Goal: Go to known website: Access a specific website the user already knows

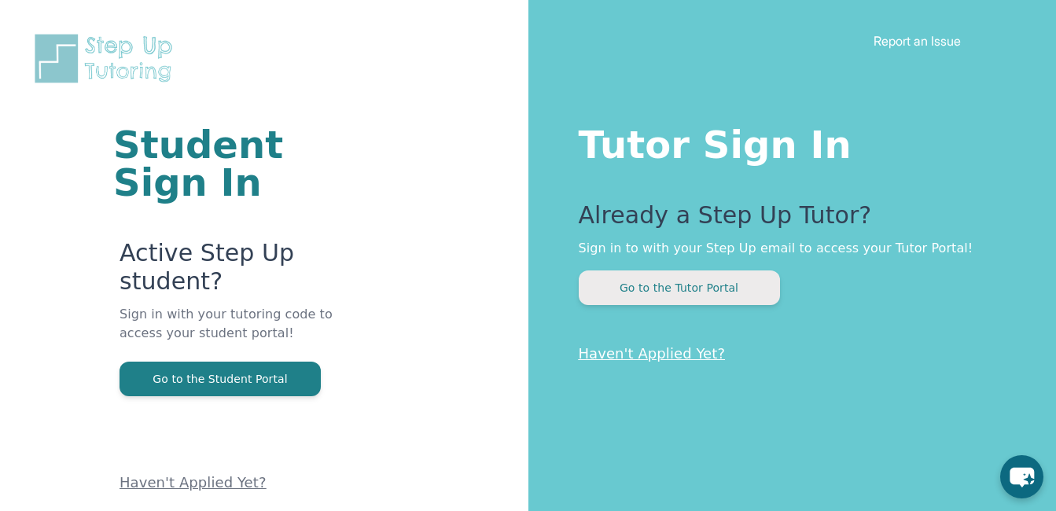
click at [657, 283] on button "Go to the Tutor Portal" at bounding box center [679, 287] width 201 height 35
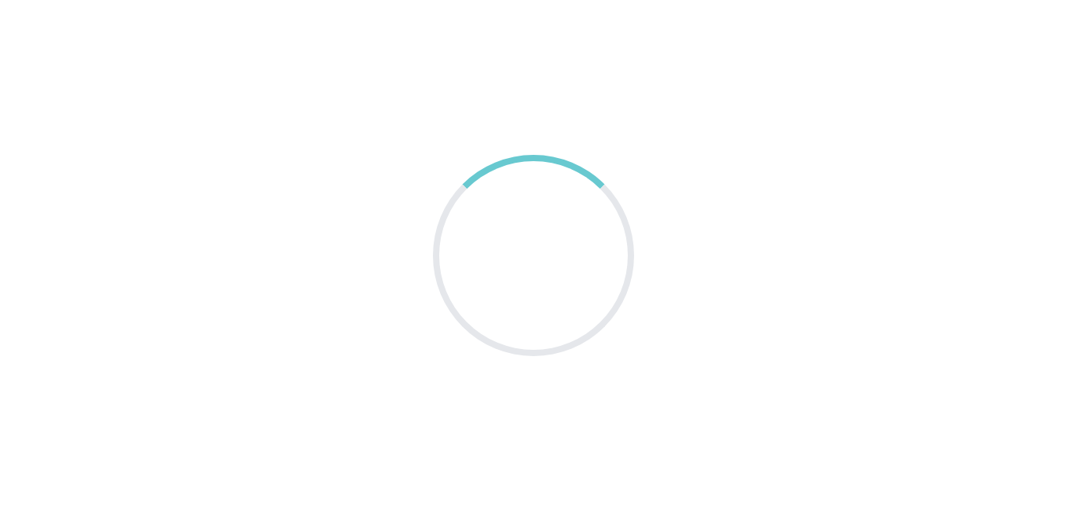
click at [191, 121] on main at bounding box center [533, 255] width 1067 height 511
click at [85, 147] on main at bounding box center [533, 255] width 1067 height 511
click at [202, 262] on main at bounding box center [533, 255] width 1067 height 511
click at [66, 178] on main at bounding box center [533, 255] width 1067 height 511
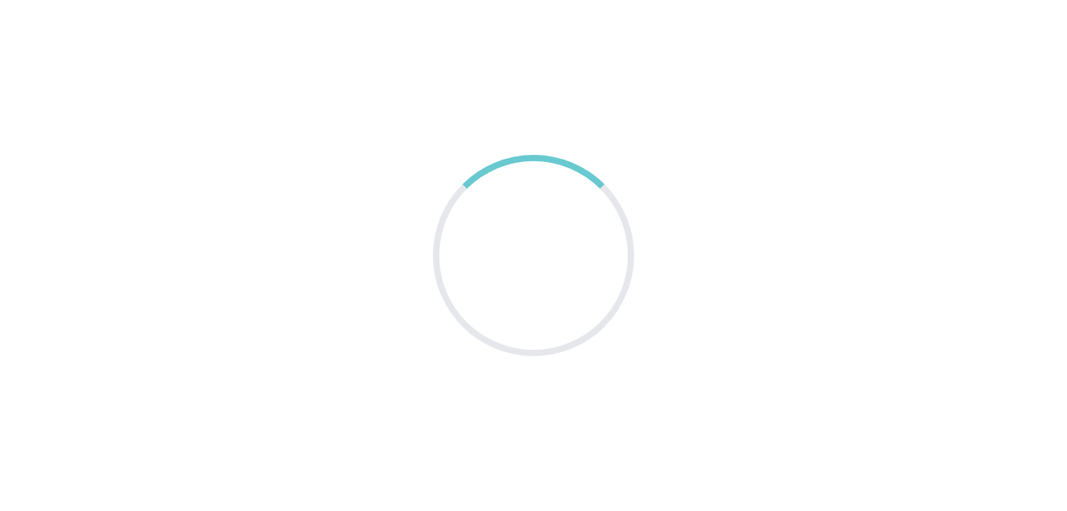
click at [66, 178] on main at bounding box center [533, 255] width 1067 height 511
click at [244, 138] on main at bounding box center [533, 255] width 1067 height 511
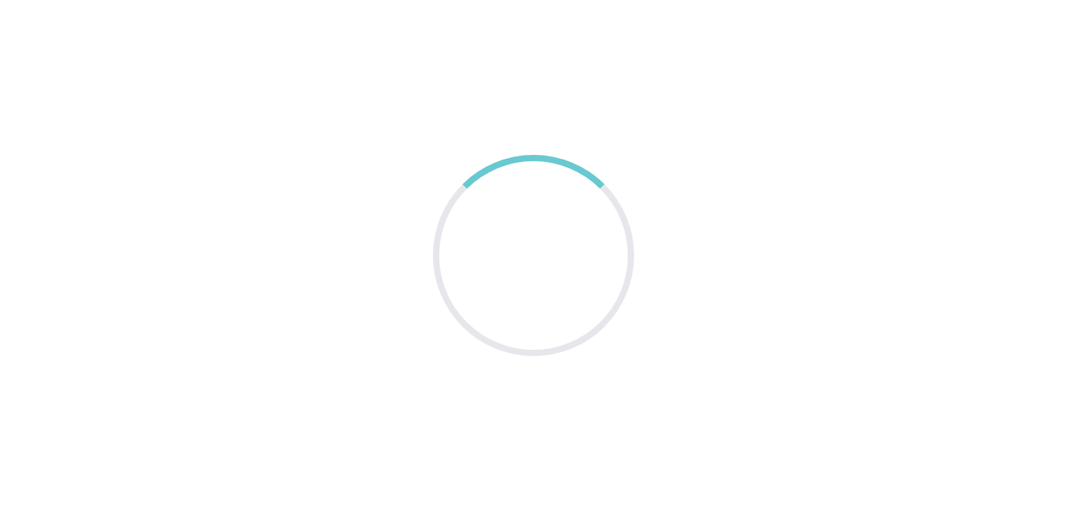
click at [93, 185] on main at bounding box center [533, 255] width 1067 height 511
click at [166, 225] on main at bounding box center [533, 255] width 1067 height 511
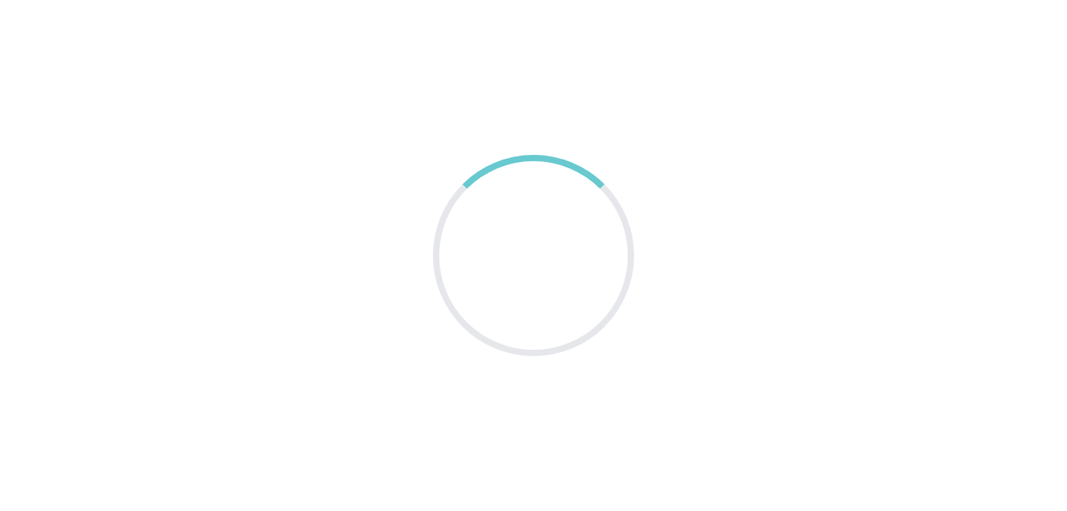
click at [166, 225] on main at bounding box center [533, 255] width 1067 height 511
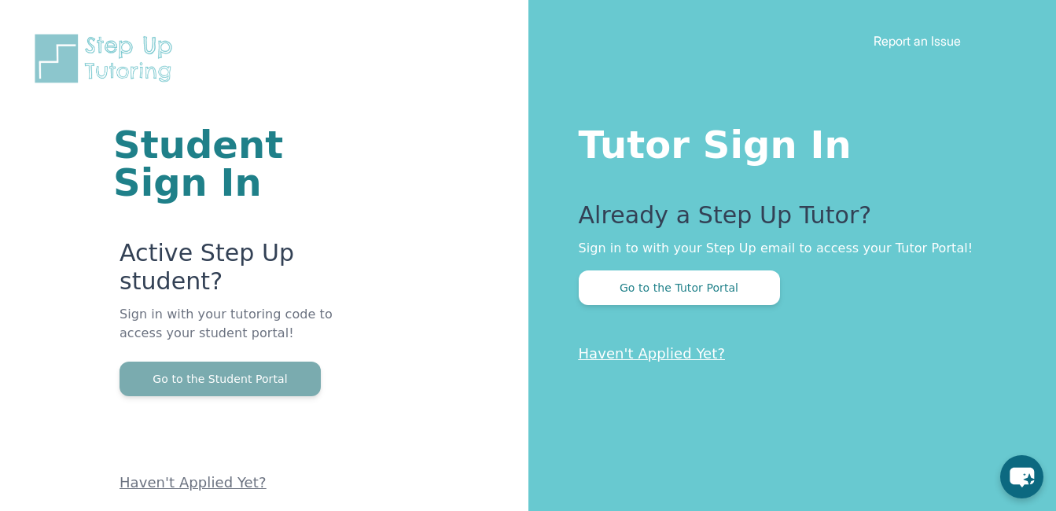
click at [158, 373] on button "Go to the Student Portal" at bounding box center [219, 379] width 201 height 35
